Goal: Transaction & Acquisition: Book appointment/travel/reservation

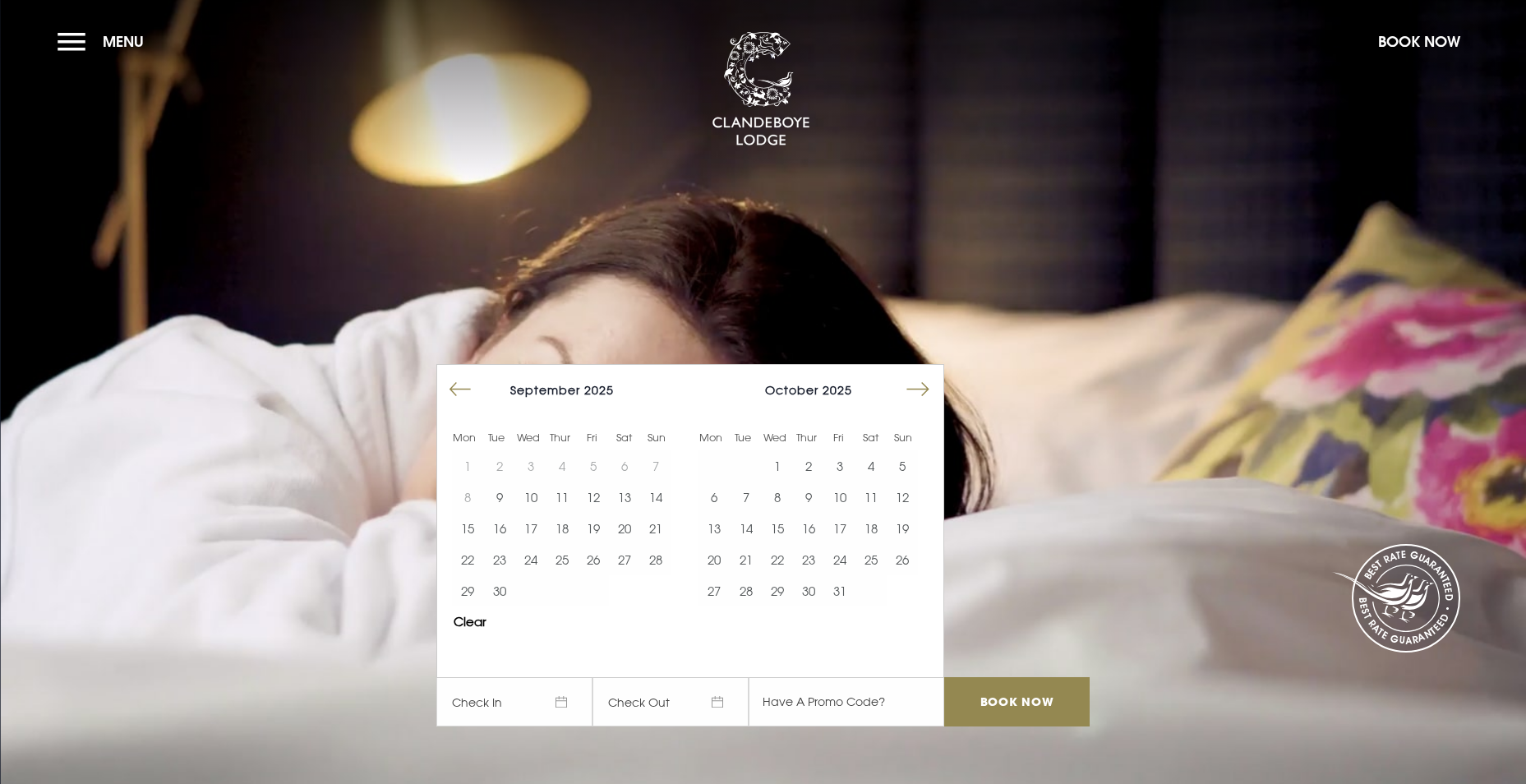
click at [922, 384] on button "Move forward to switch to the next month." at bounding box center [918, 389] width 32 height 32
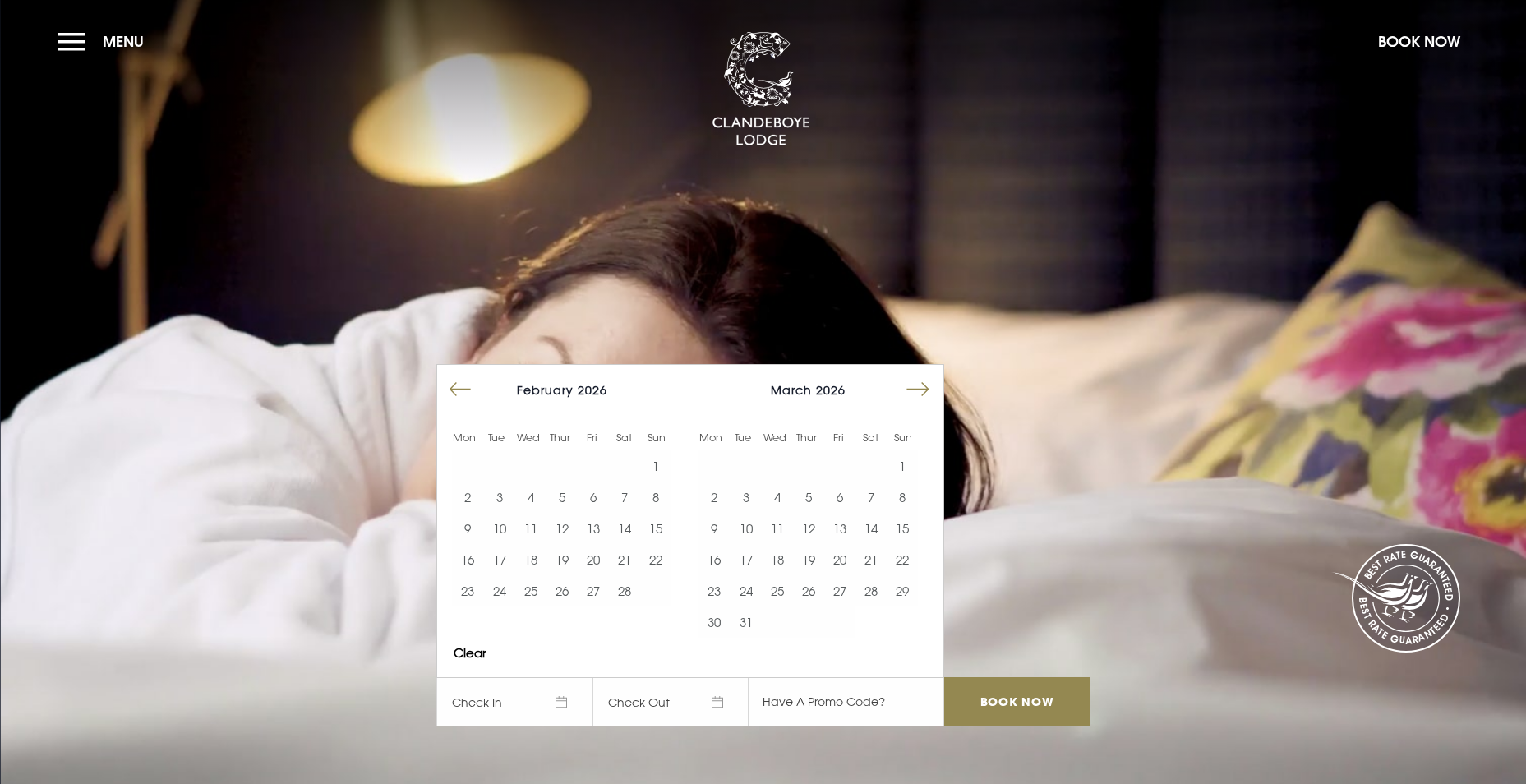
click at [922, 384] on button "Move forward to switch to the next month." at bounding box center [918, 389] width 32 height 32
click at [825, 561] on button "21" at bounding box center [809, 560] width 32 height 32
click at [911, 553] on button "24" at bounding box center [902, 560] width 32 height 32
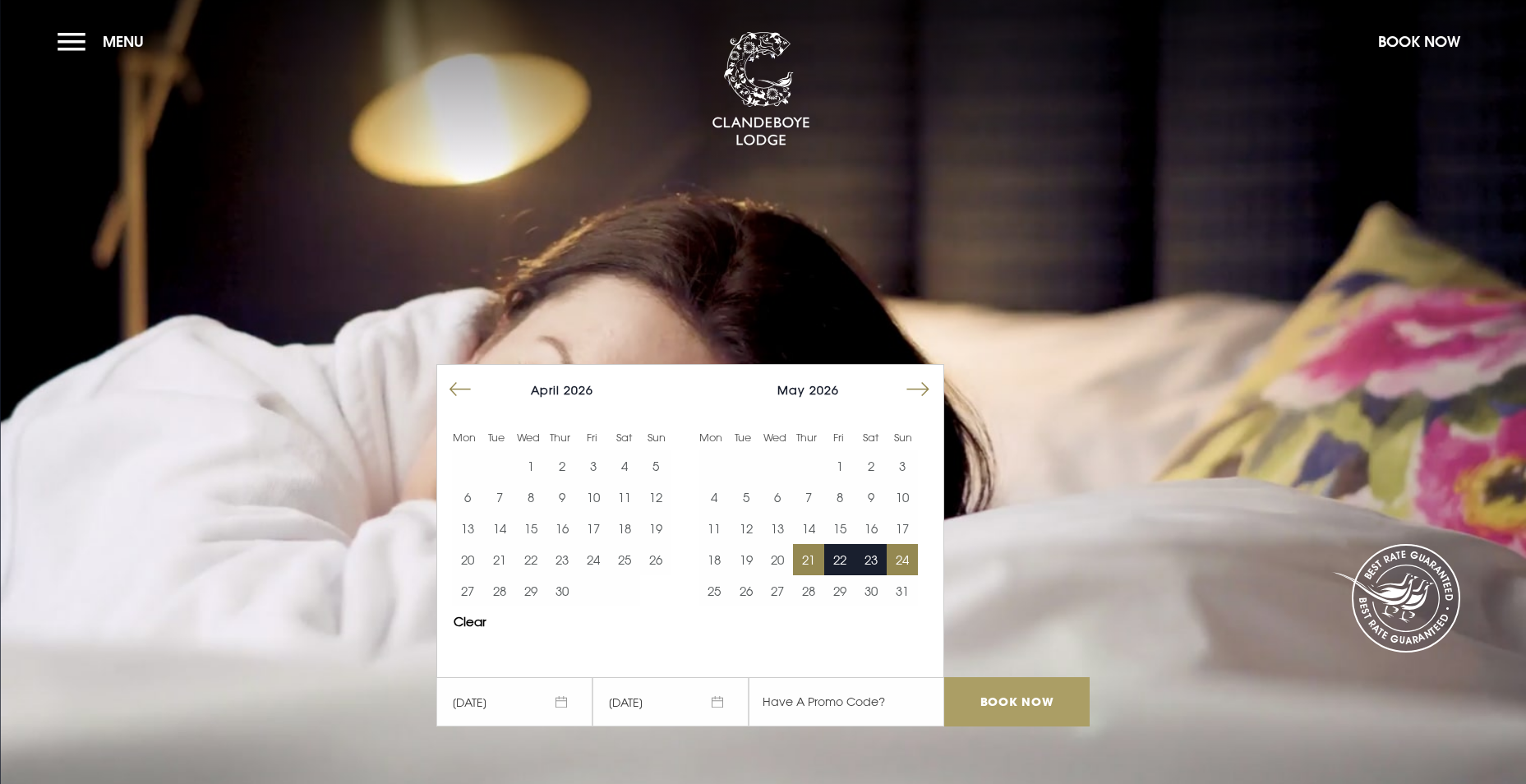
click at [1029, 704] on input "Book Now" at bounding box center [1017, 701] width 144 height 50
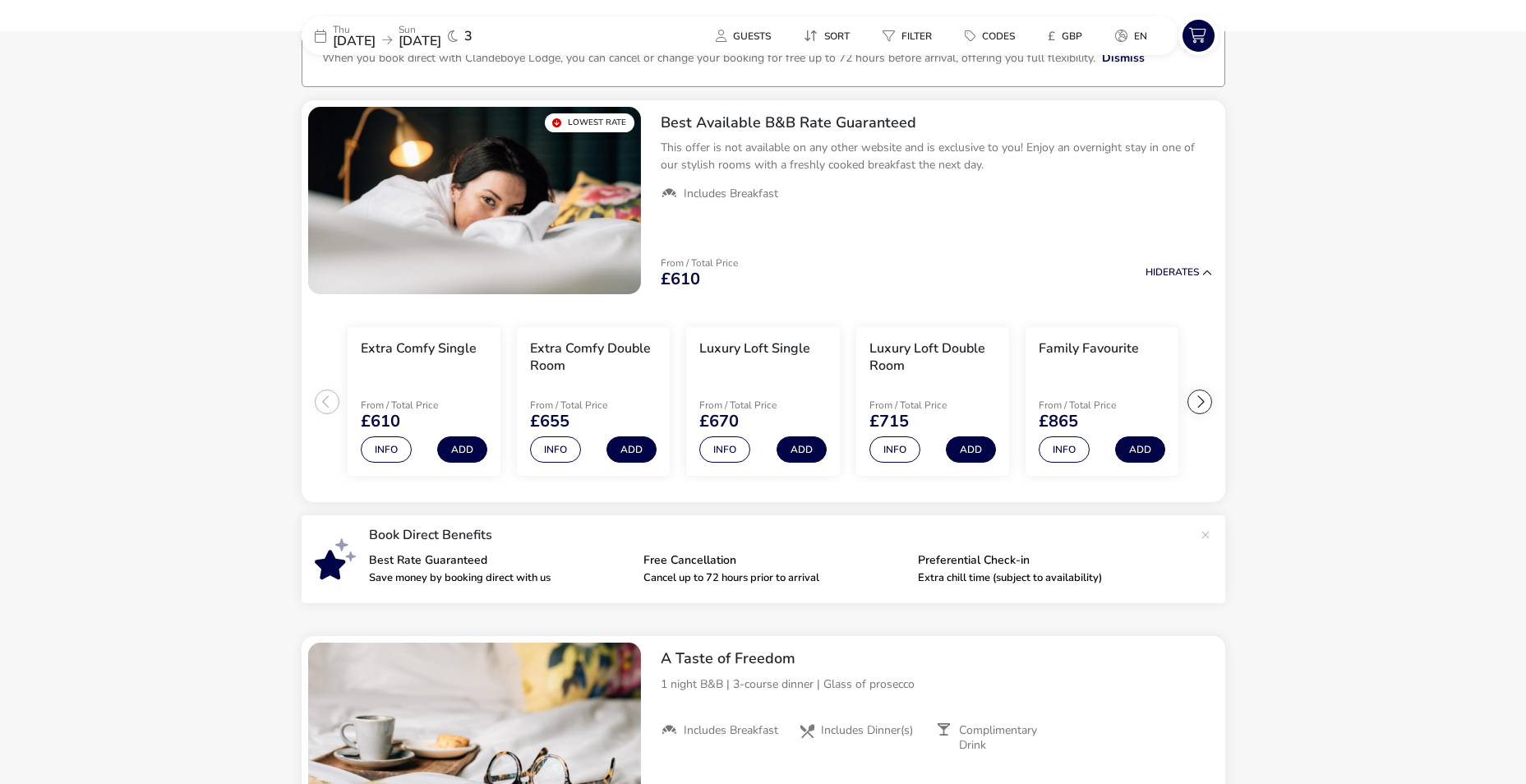
scroll to position [132, 0]
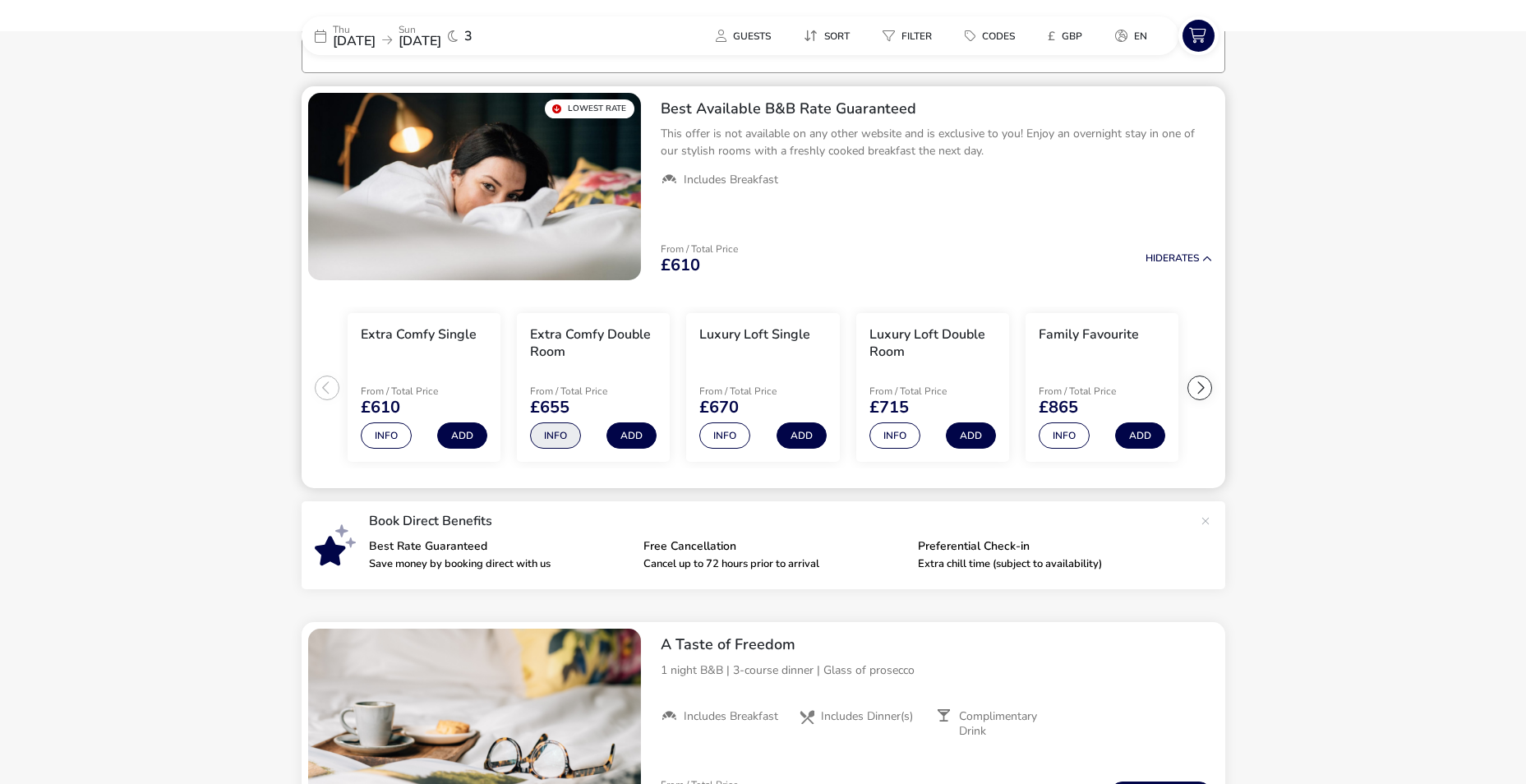
click at [560, 433] on button "Info" at bounding box center [555, 435] width 51 height 26
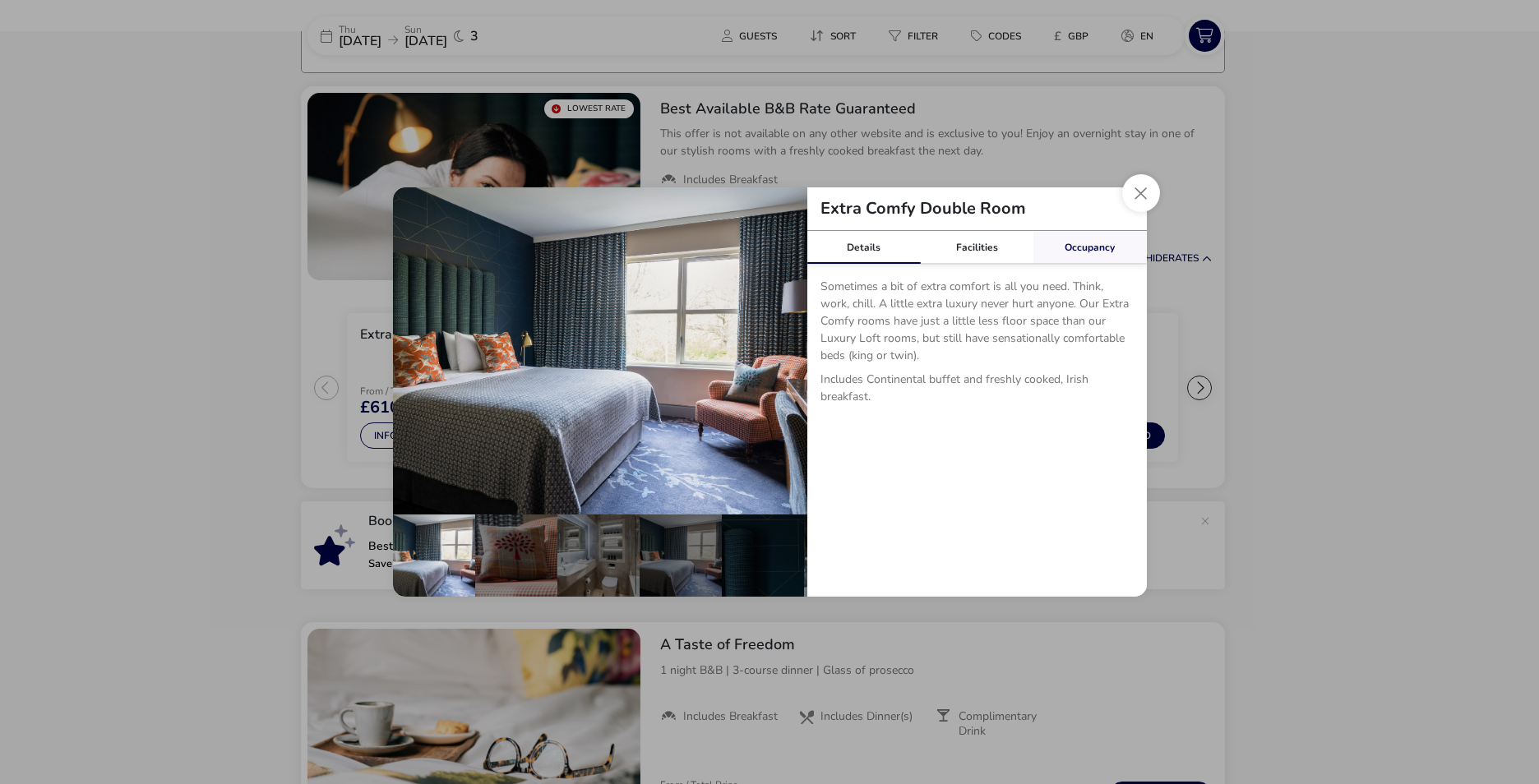
click at [1097, 248] on link "Occupancy" at bounding box center [1090, 247] width 114 height 32
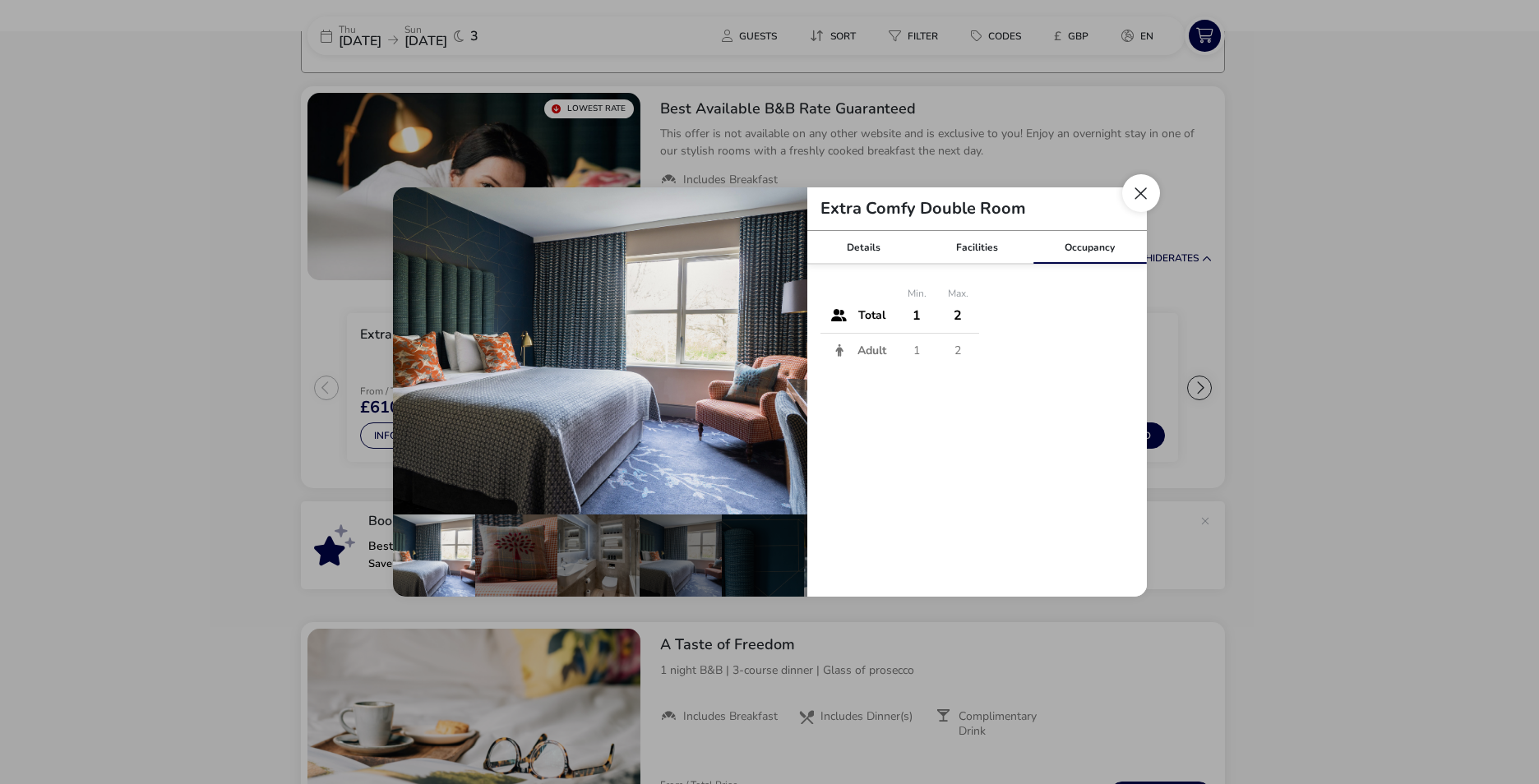
click at [1140, 191] on button "Close dialog" at bounding box center [1141, 193] width 38 height 38
